Goal: Transaction & Acquisition: Purchase product/service

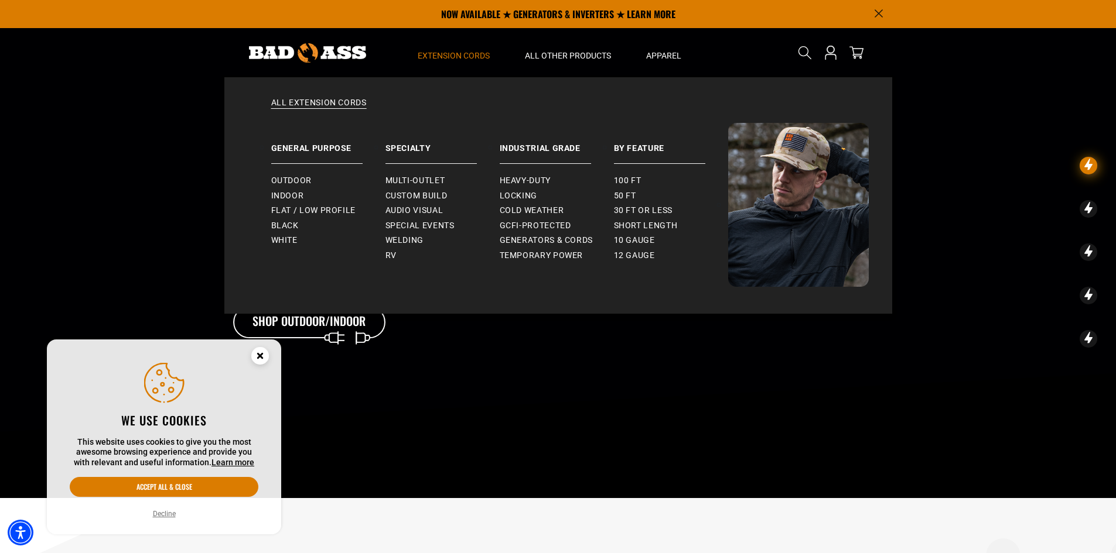
click at [461, 51] on span "Extension Cords" at bounding box center [454, 55] width 72 height 11
click at [309, 178] on span "Outdoor" at bounding box center [291, 181] width 40 height 11
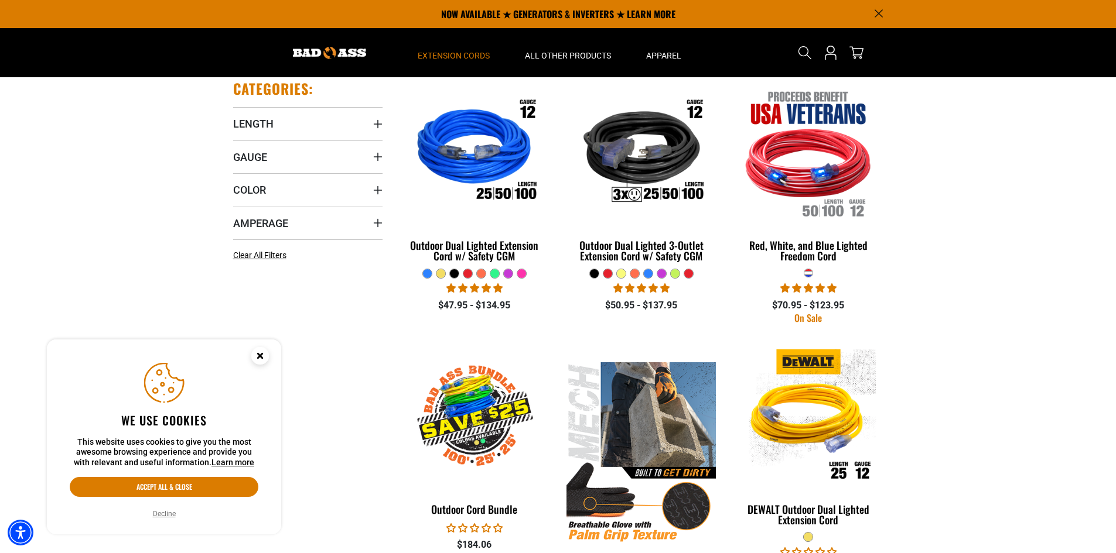
scroll to position [234, 0]
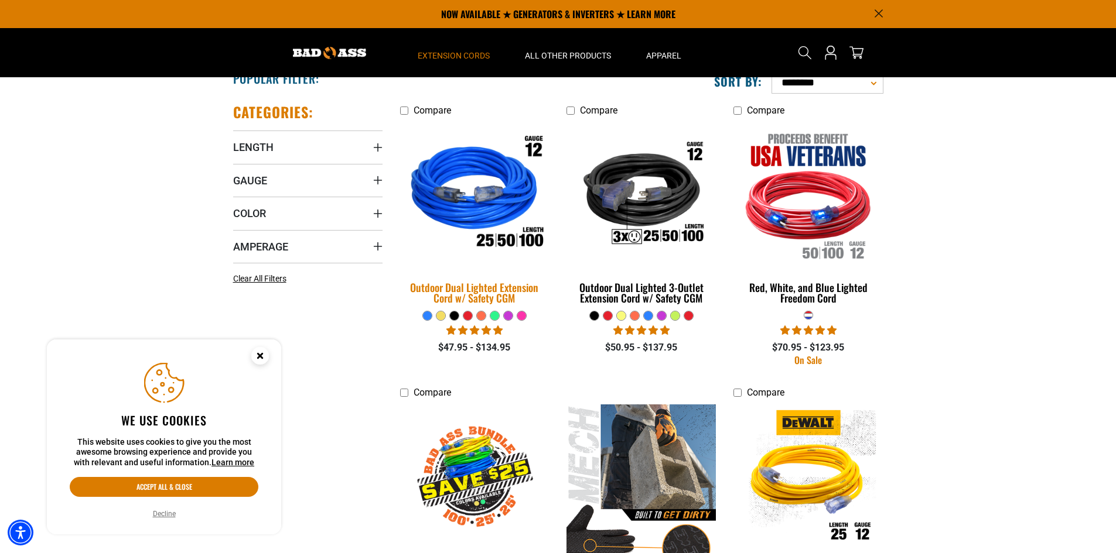
click at [476, 292] on div "Outdoor Dual Lighted Extension Cord w/ Safety CGM" at bounding box center [474, 292] width 149 height 21
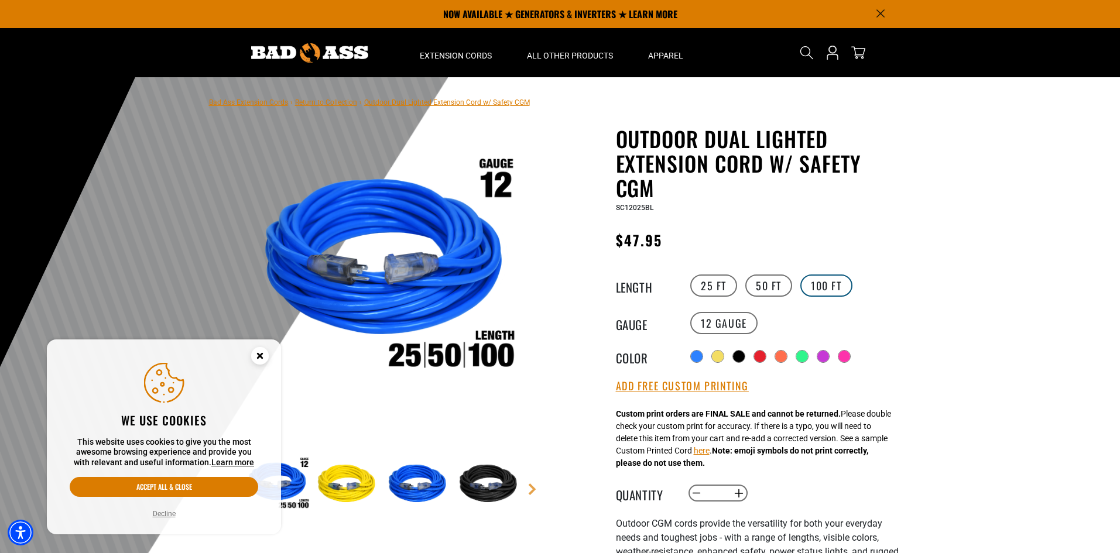
click at [822, 287] on label "100 FT" at bounding box center [827, 286] width 52 height 22
